Goal: Transaction & Acquisition: Book appointment/travel/reservation

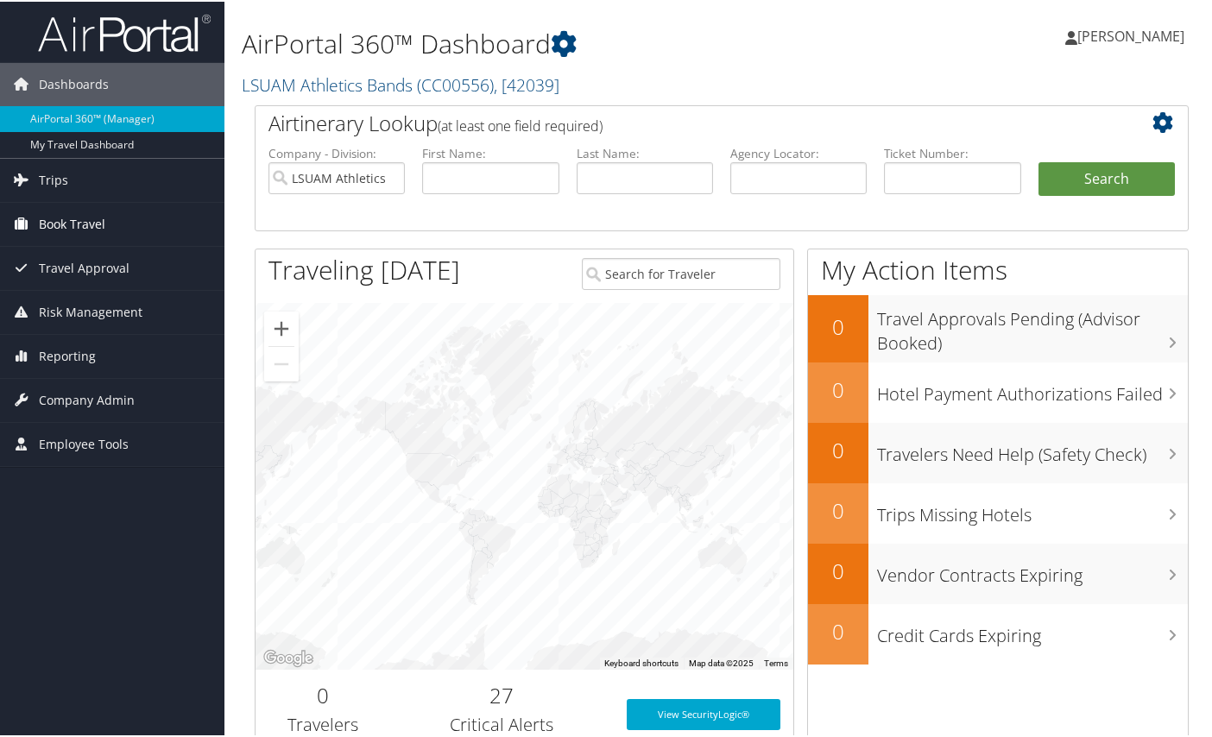
click at [72, 222] on span "Book Travel" at bounding box center [72, 222] width 66 height 43
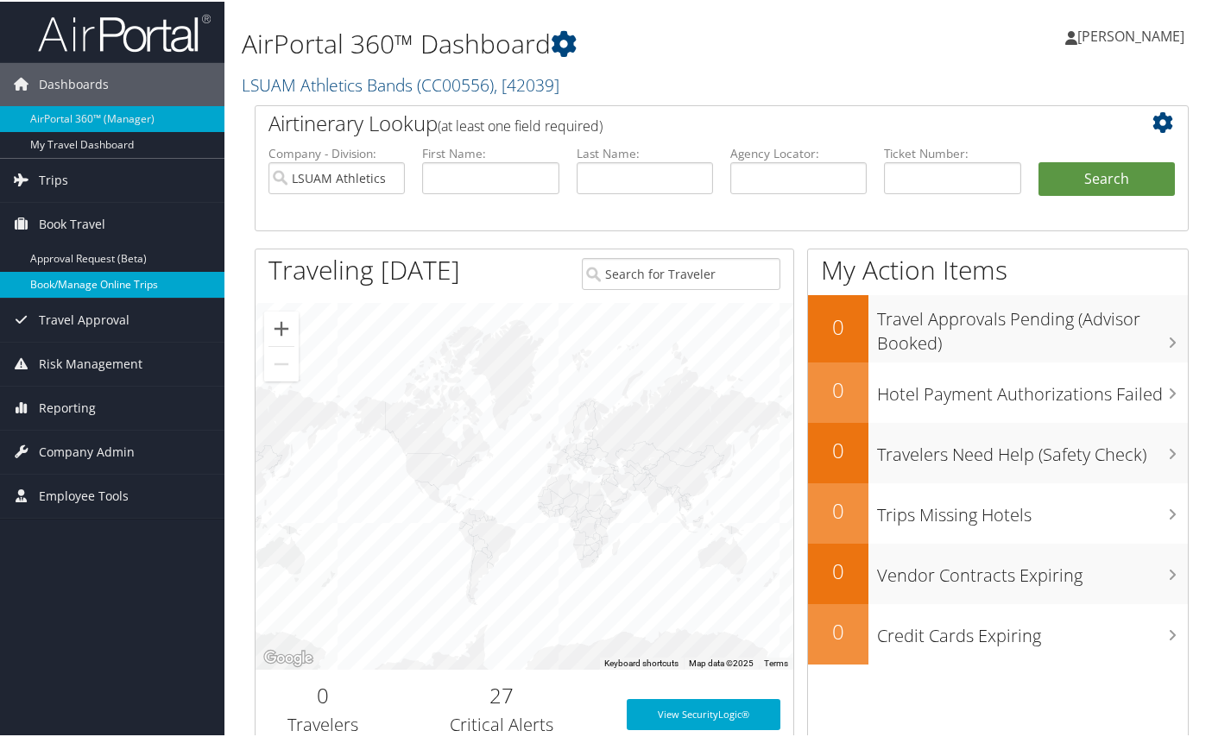
click at [76, 279] on link "Book/Manage Online Trips" at bounding box center [112, 283] width 224 height 26
